Goal: Task Accomplishment & Management: Use online tool/utility

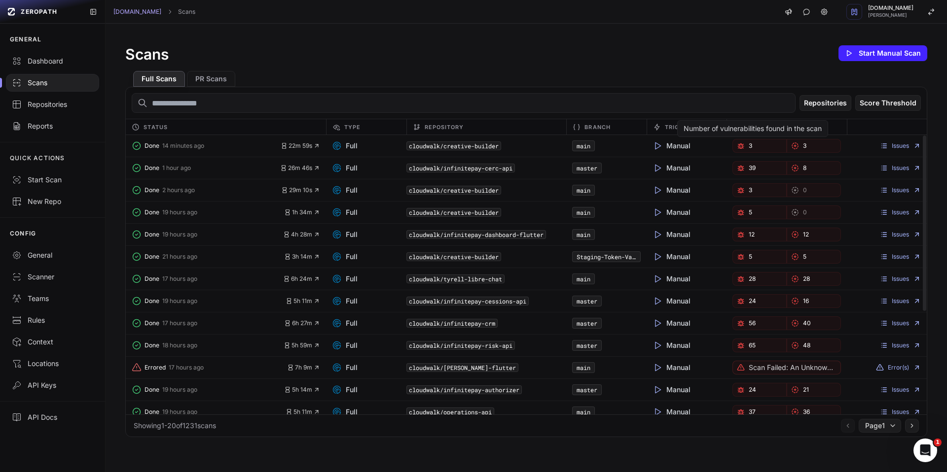
click at [741, 147] on link "3" at bounding box center [759, 146] width 54 height 14
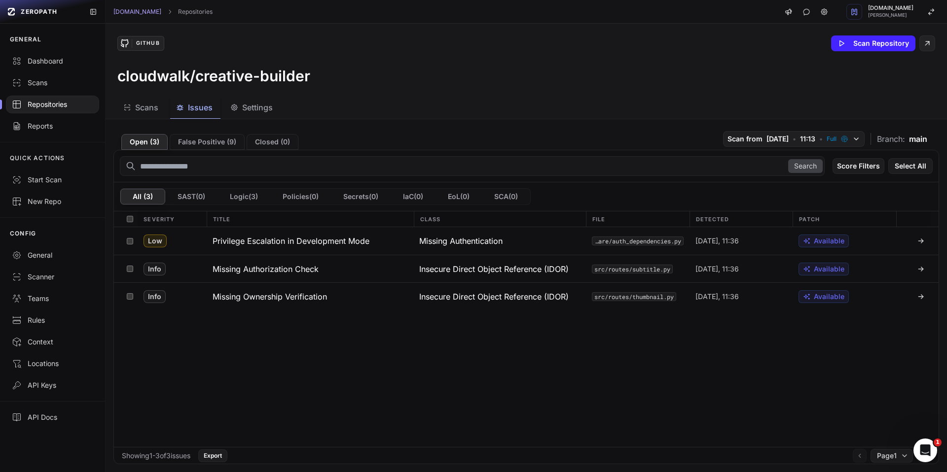
click at [140, 107] on span "Scans" at bounding box center [146, 108] width 23 height 12
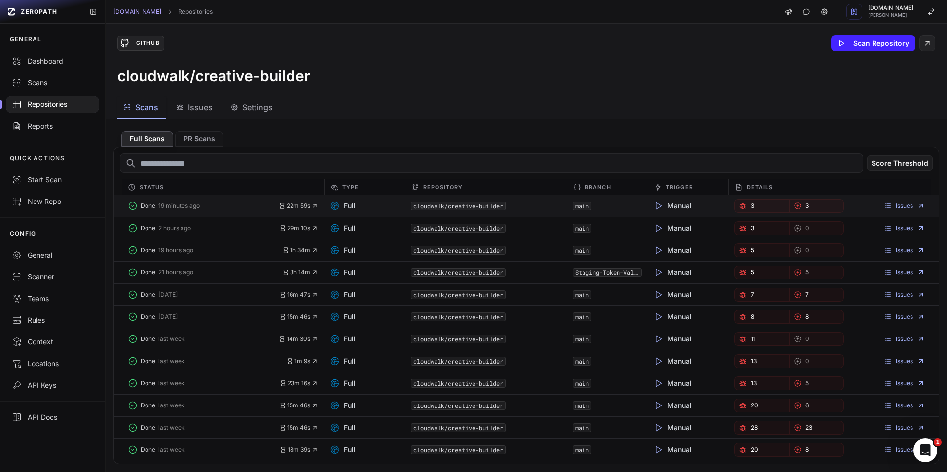
click at [805, 207] on span "3" at bounding box center [806, 206] width 3 height 8
click at [751, 227] on link "3" at bounding box center [761, 228] width 55 height 14
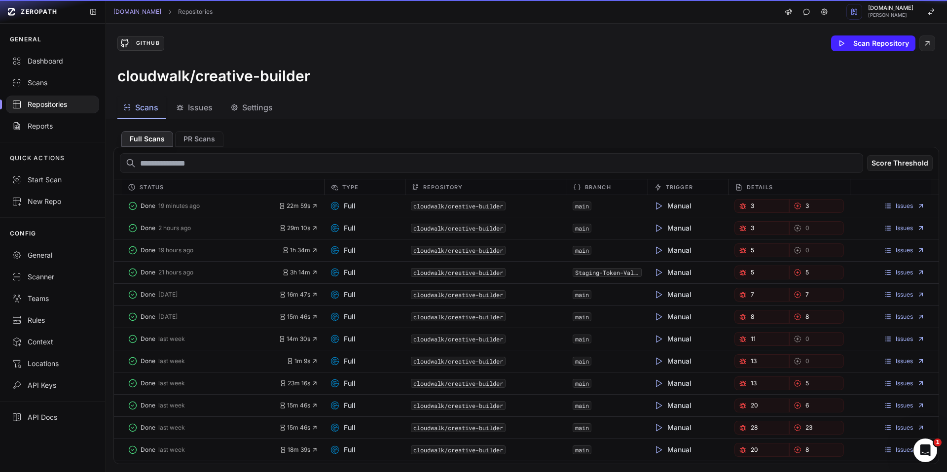
click at [147, 106] on span "Scans" at bounding box center [146, 108] width 23 height 12
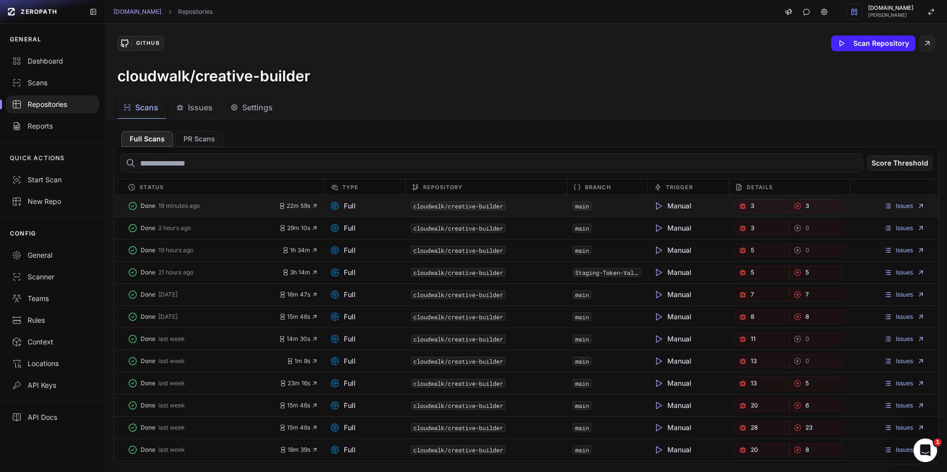
click at [759, 208] on link "3" at bounding box center [761, 206] width 55 height 14
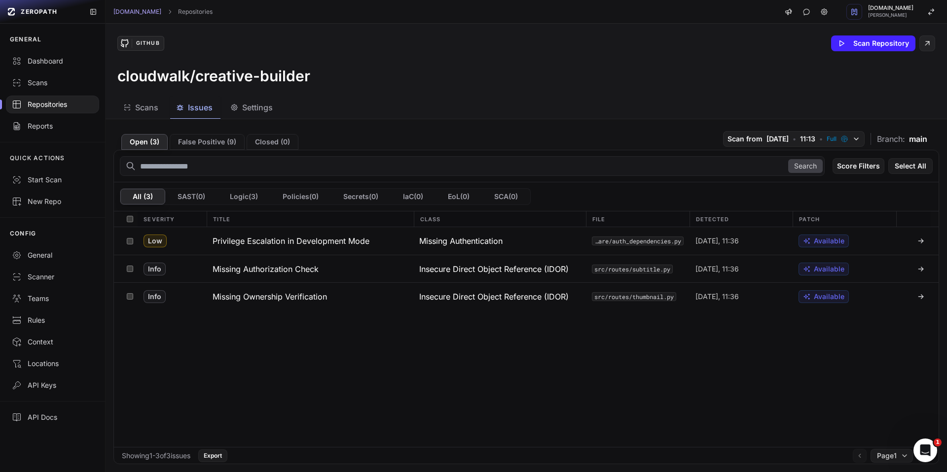
click at [151, 111] on span "Scans" at bounding box center [146, 108] width 23 height 12
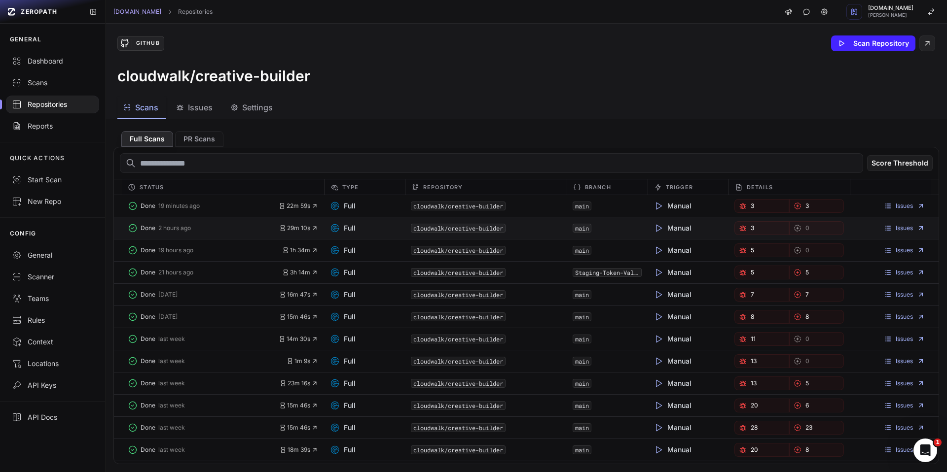
click at [744, 224] on link "3" at bounding box center [761, 228] width 55 height 14
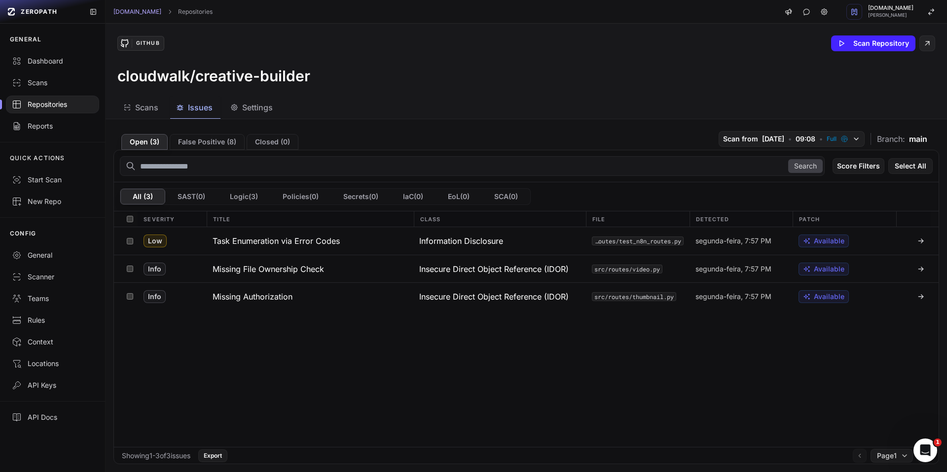
click at [148, 106] on span "Scans" at bounding box center [146, 108] width 23 height 12
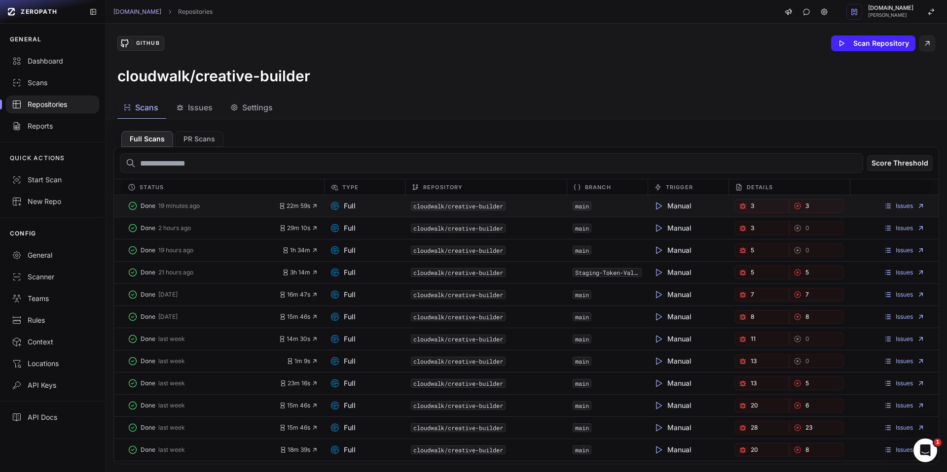
click at [759, 205] on link "3" at bounding box center [761, 206] width 55 height 14
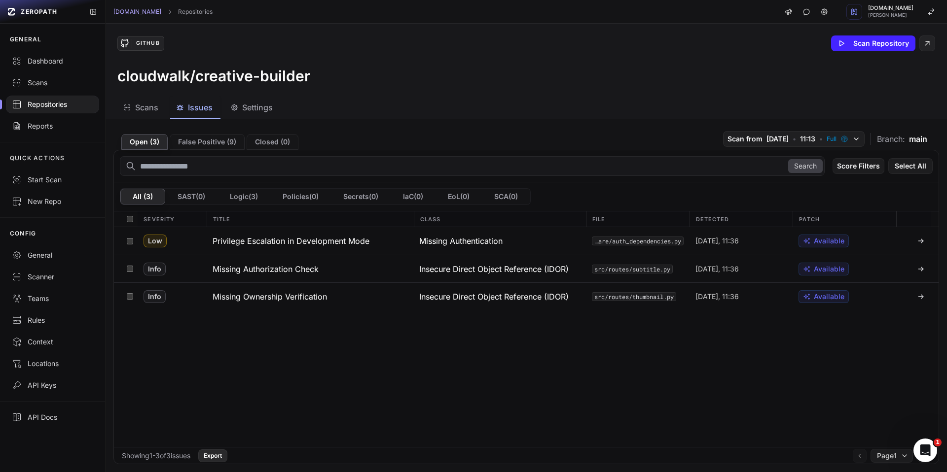
click at [227, 456] on button "Export" at bounding box center [212, 456] width 29 height 13
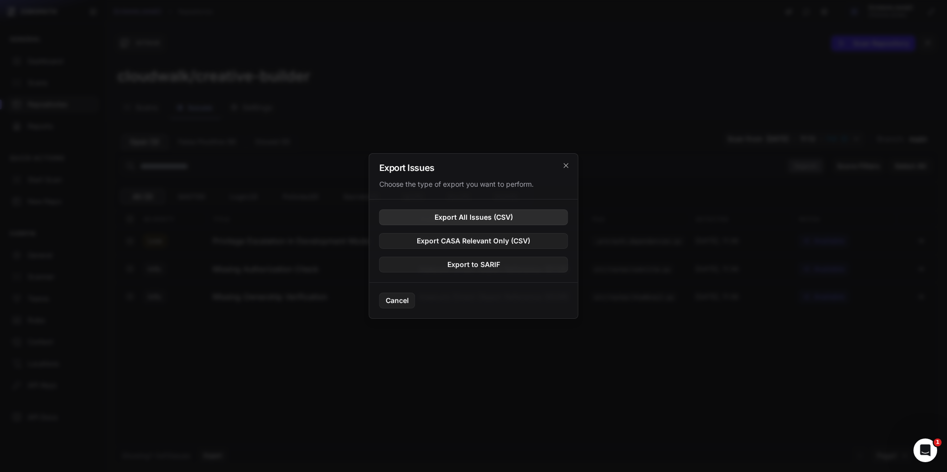
click at [486, 218] on button "Export All Issues (CSV)" at bounding box center [473, 218] width 189 height 16
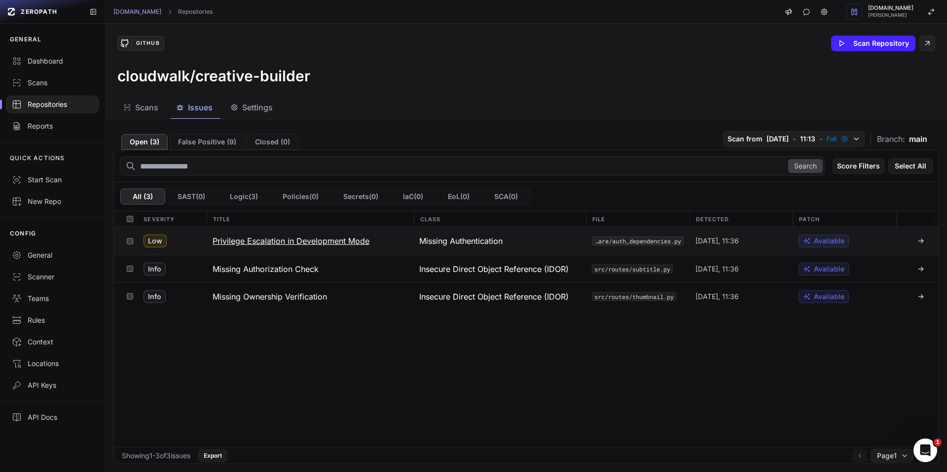
click at [348, 241] on h3 "Privilege Escalation in Development Mode" at bounding box center [290, 241] width 157 height 12
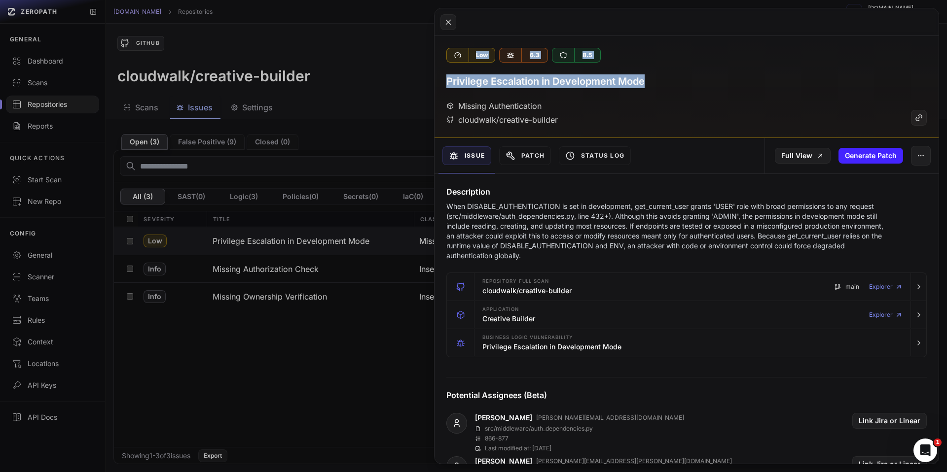
drag, startPoint x: 637, startPoint y: 85, endPoint x: 425, endPoint y: 82, distance: 212.0
click at [425, 119] on div "Open ( 3 ) False Positive ( 9 ) Closed ( 0 ) Scan from 20/08/2025 • 11:13 • Ful…" at bounding box center [525, 295] width 841 height 353
click at [559, 86] on h3 "Privilege Escalation in Development Mode" at bounding box center [545, 81] width 198 height 14
